Goal: Navigation & Orientation: Find specific page/section

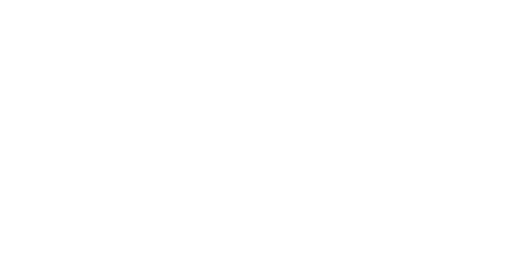
click at [0, 0] on h1 "Sign in to your Marketing 360® account" at bounding box center [0, 0] width 0 height 0
click at [0, 0] on input "text" at bounding box center [0, 0] width 0 height 0
type input "[PERSON_NAME][EMAIL_ADDRESS][DOMAIN_NAME]"
click at [0, 0] on input "Sign In" at bounding box center [0, 0] width 0 height 0
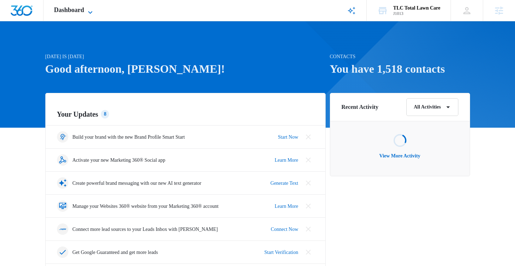
click at [91, 14] on icon at bounding box center [90, 12] width 8 height 8
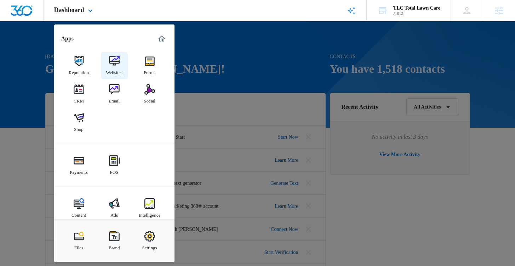
click at [115, 72] on div "Websites" at bounding box center [114, 70] width 17 height 9
